Goal: Navigation & Orientation: Go to known website

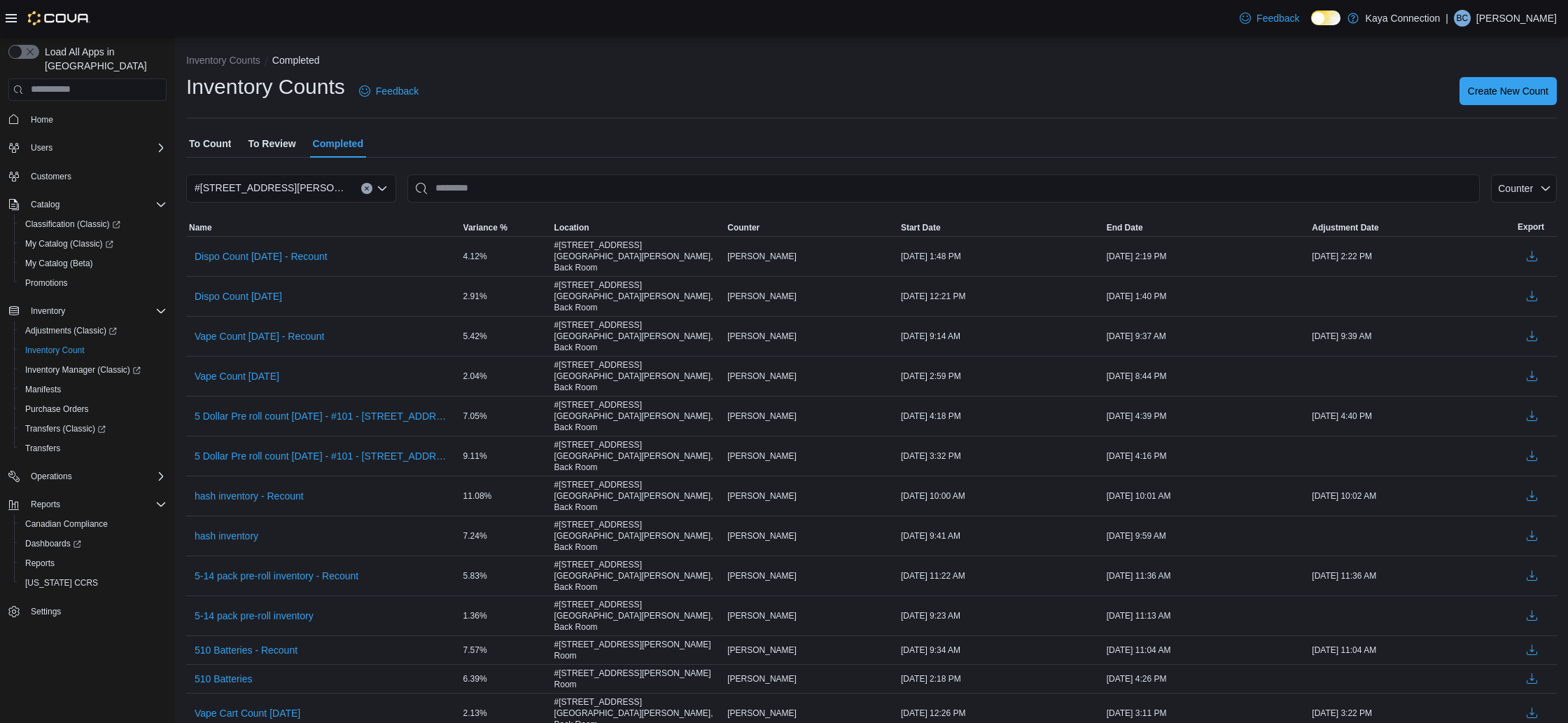
click at [62, 112] on span "Home" at bounding box center [96, 119] width 142 height 18
